Goal: Information Seeking & Learning: Learn about a topic

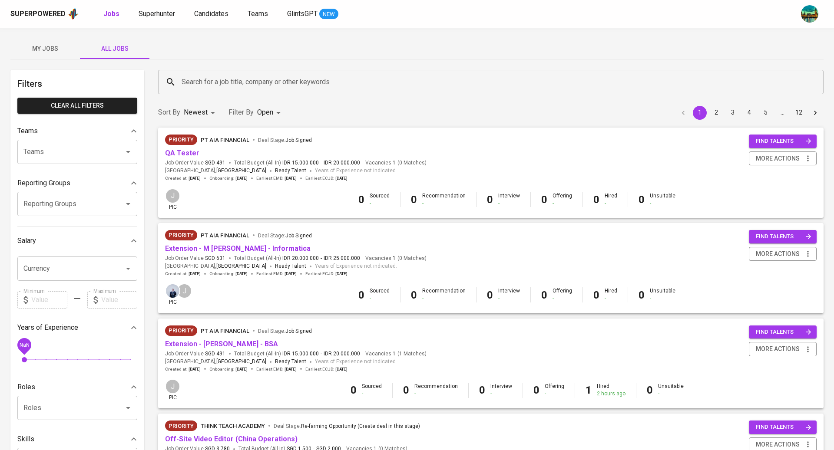
click at [49, 48] on span "My Jobs" at bounding box center [45, 48] width 59 height 11
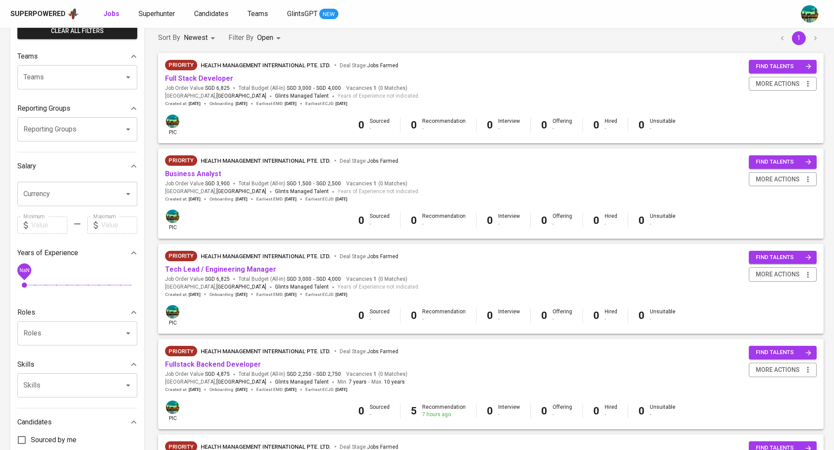
scroll to position [92, 0]
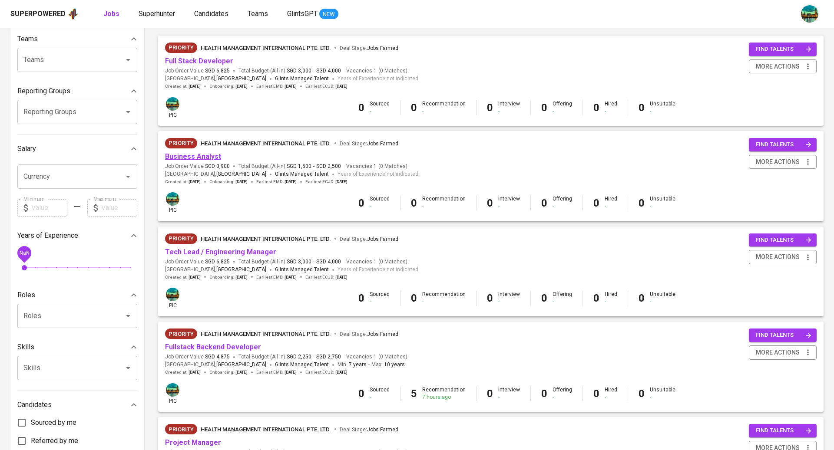
click at [208, 160] on link "Business Analyst" at bounding box center [193, 156] width 56 height 8
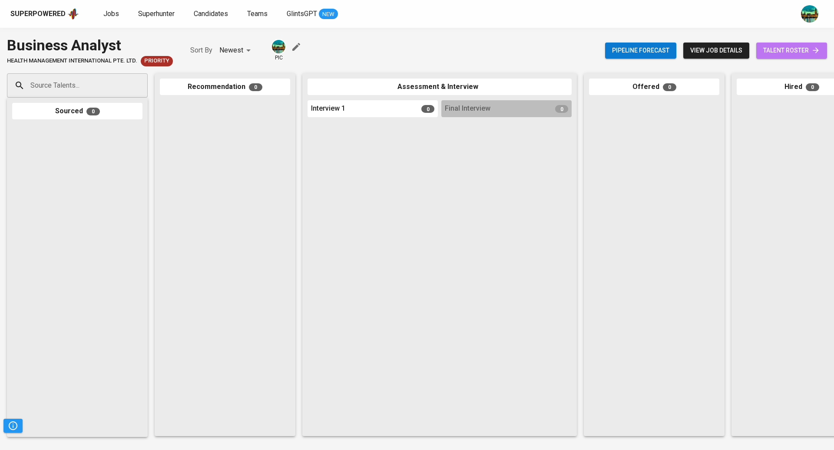
click at [772, 57] on link "talent roster" at bounding box center [791, 51] width 71 height 16
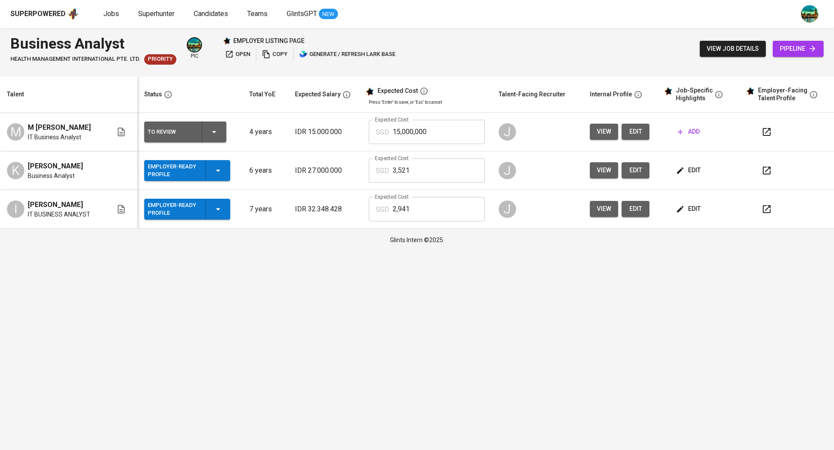
click at [687, 207] on span "edit" at bounding box center [688, 209] width 23 height 11
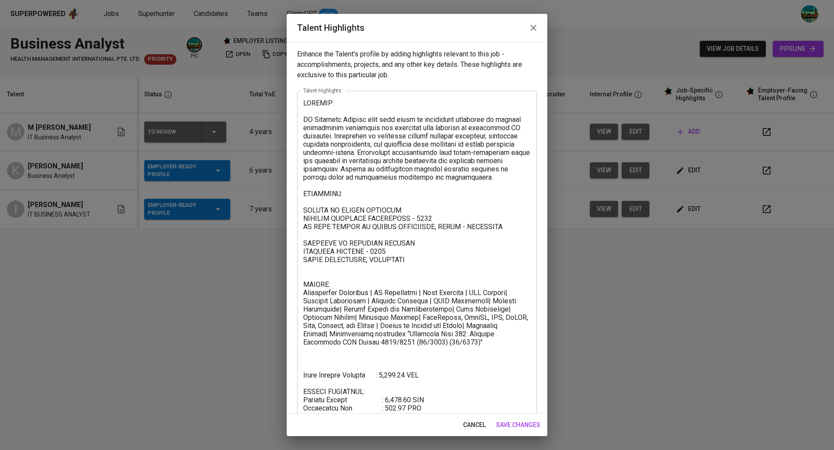
scroll to position [63, 0]
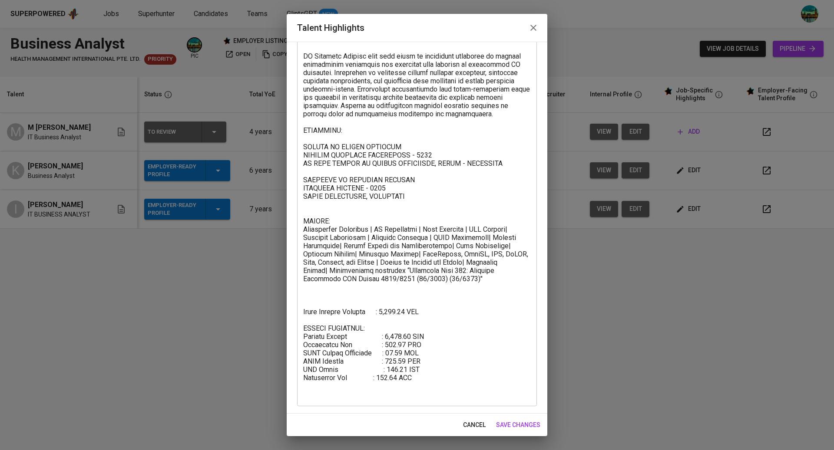
click at [533, 32] on icon "button" at bounding box center [533, 28] width 10 height 10
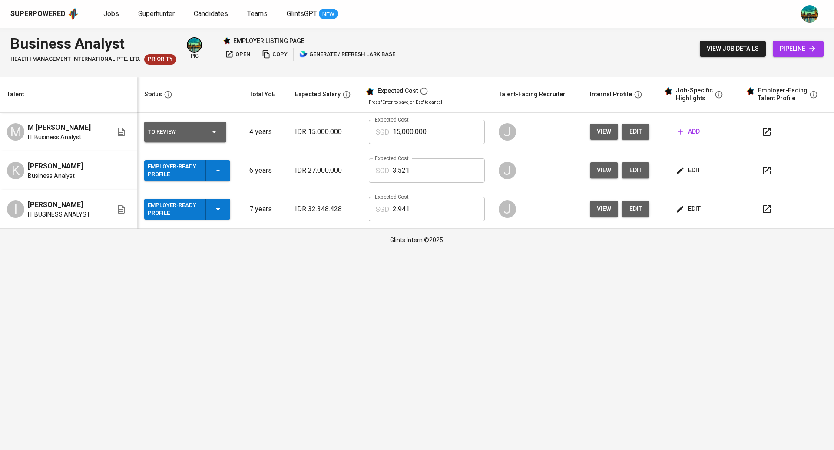
click at [692, 175] on span "edit" at bounding box center [688, 170] width 23 height 11
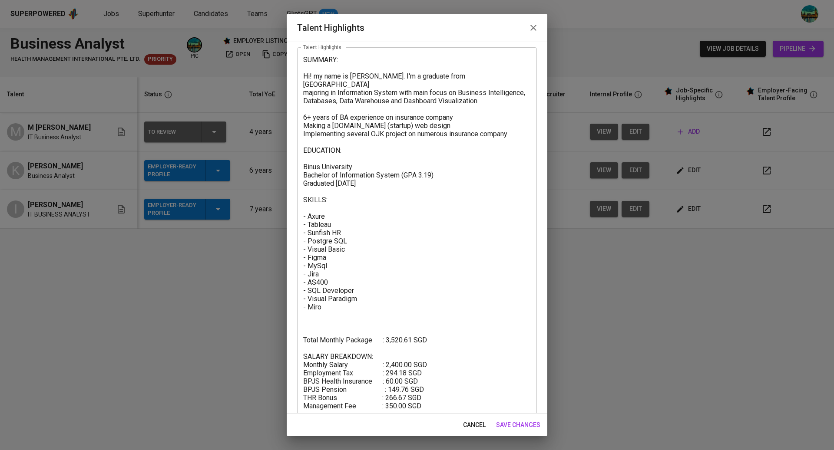
scroll to position [26, 0]
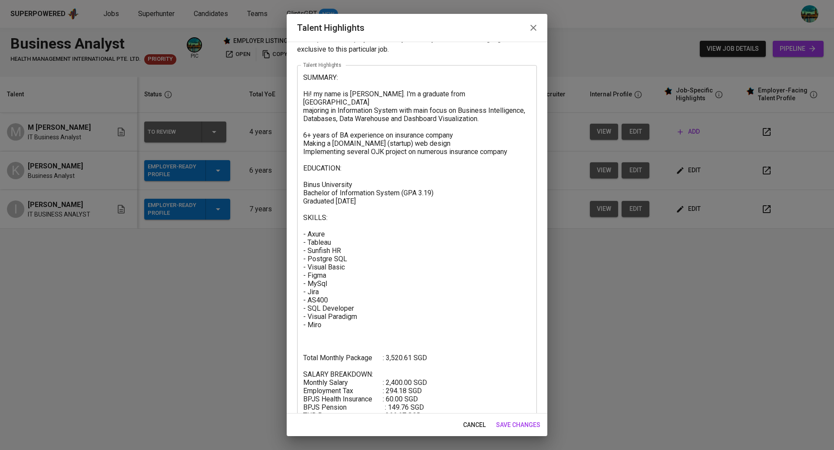
click at [532, 29] on icon "button" at bounding box center [533, 28] width 6 height 6
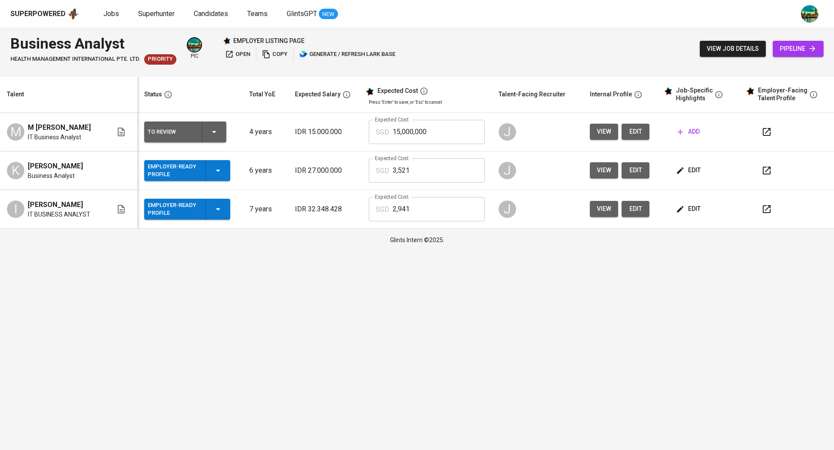
click at [688, 209] on span "edit" at bounding box center [688, 209] width 23 height 11
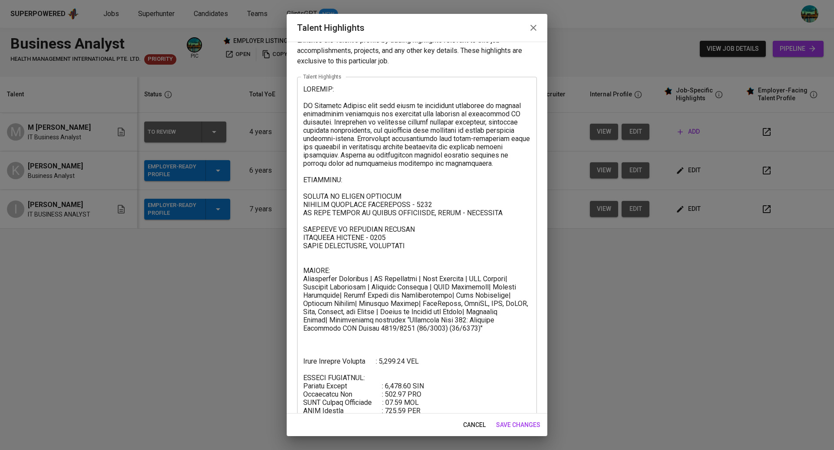
scroll to position [63, 0]
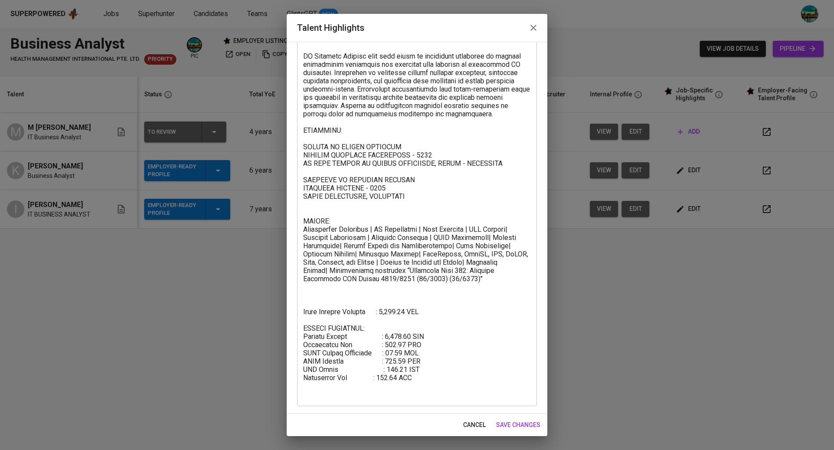
click at [531, 33] on button "button" at bounding box center [533, 27] width 21 height 21
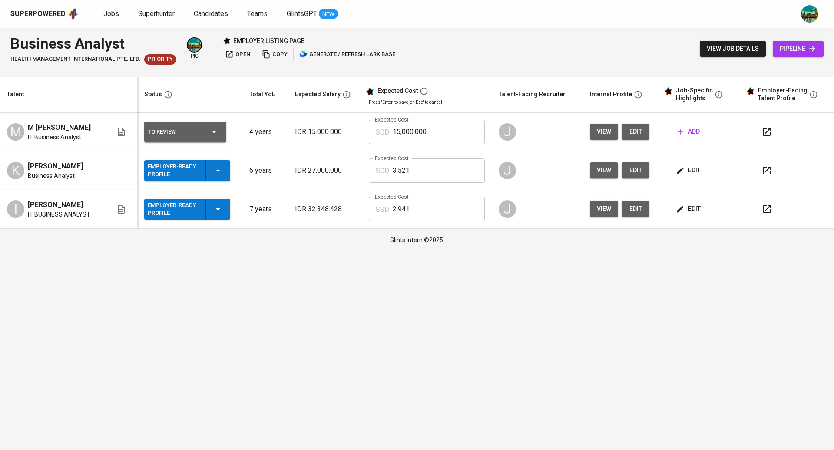
click at [694, 166] on span "edit" at bounding box center [688, 170] width 23 height 11
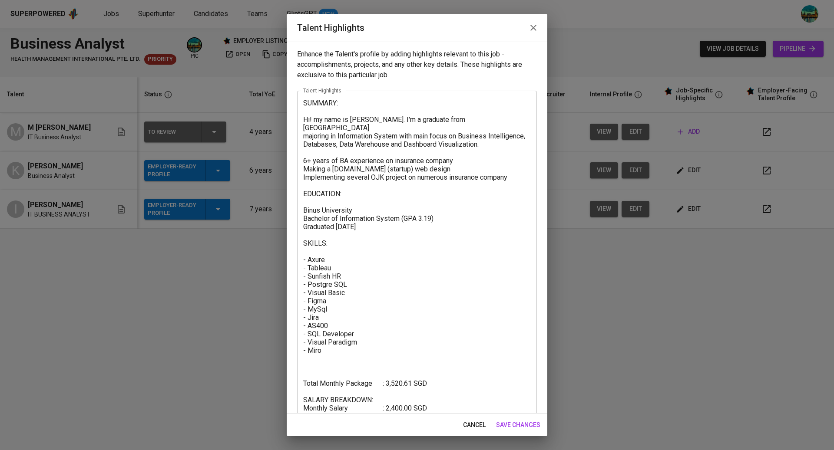
click at [535, 31] on icon "button" at bounding box center [533, 28] width 10 height 10
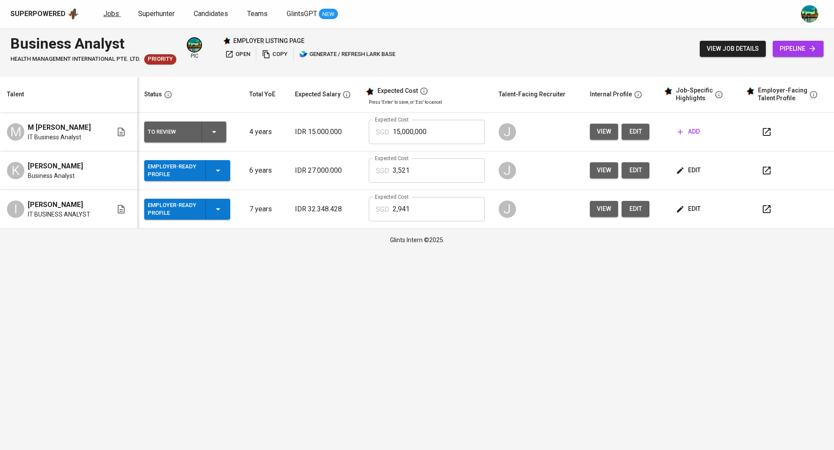
click at [112, 13] on span "Jobs" at bounding box center [111, 14] width 16 height 8
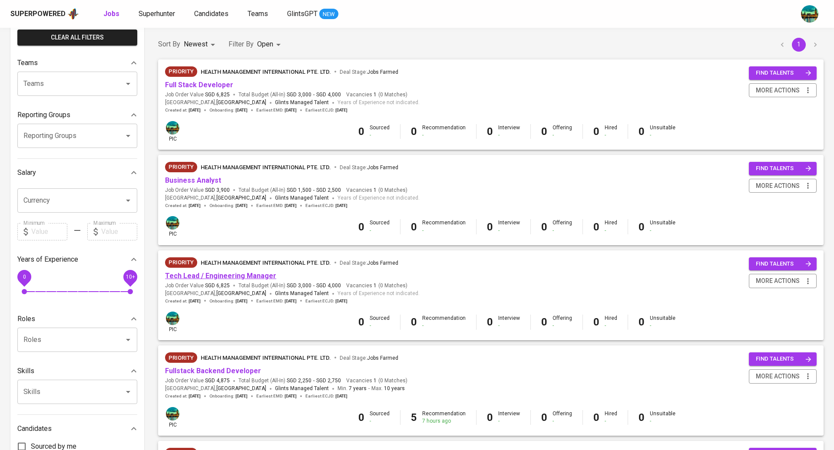
scroll to position [73, 0]
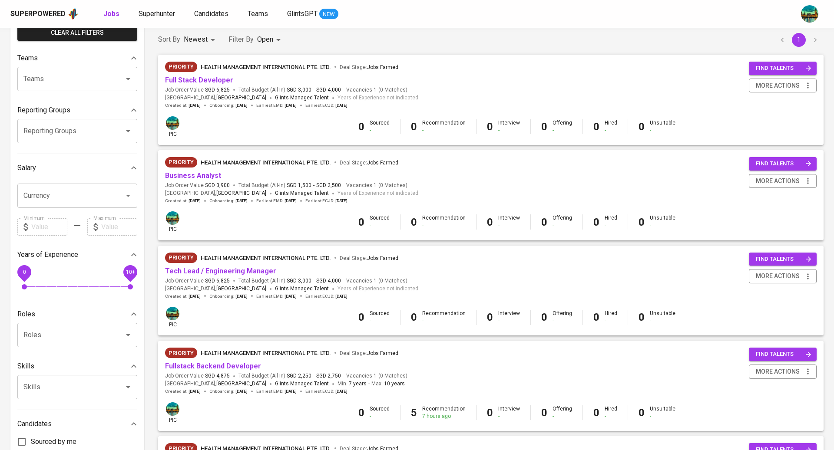
click at [231, 271] on link "Tech Lead / Engineering Manager" at bounding box center [220, 271] width 111 height 8
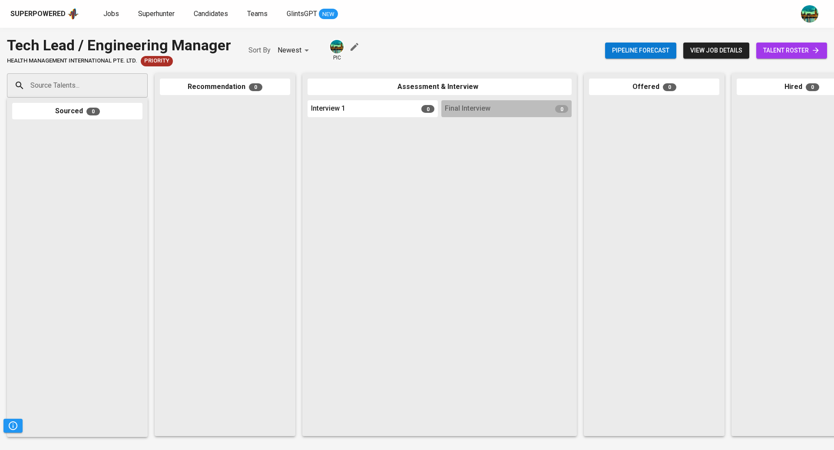
click at [799, 50] on span "talent roster" at bounding box center [791, 50] width 57 height 11
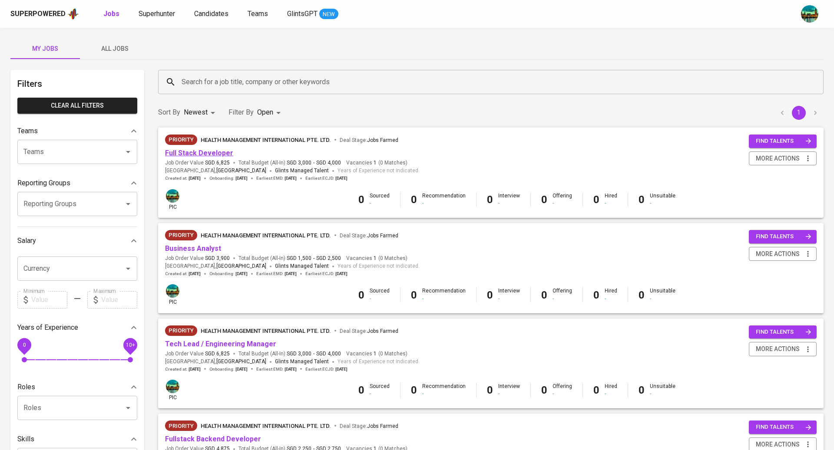
click at [218, 155] on link "Full Stack Developer" at bounding box center [199, 153] width 68 height 8
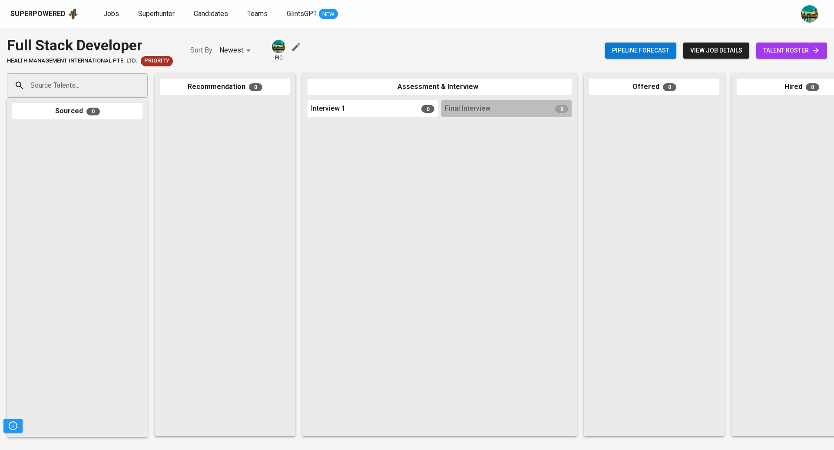
click at [782, 47] on span "talent roster" at bounding box center [791, 50] width 57 height 11
click at [134, 55] on div "Full Stack Developer" at bounding box center [90, 45] width 166 height 21
click at [729, 56] on span "view job details" at bounding box center [716, 50] width 52 height 11
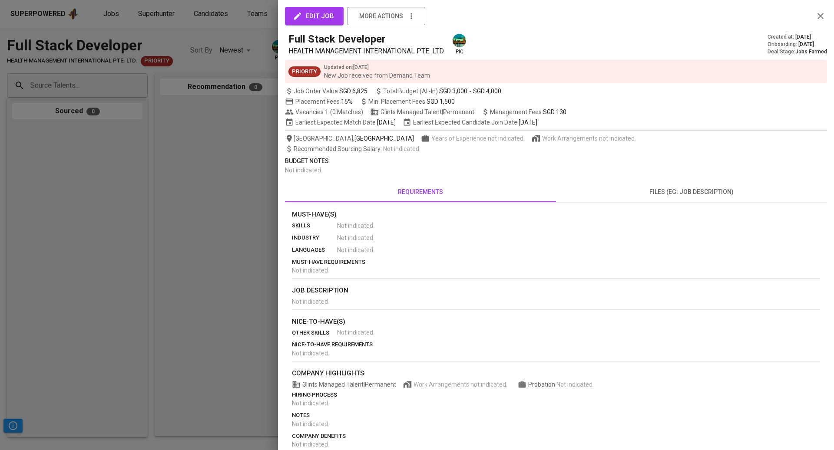
click at [656, 198] on button "files (eg: job description)" at bounding box center [691, 192] width 271 height 21
